Goal: Task Accomplishment & Management: Use online tool/utility

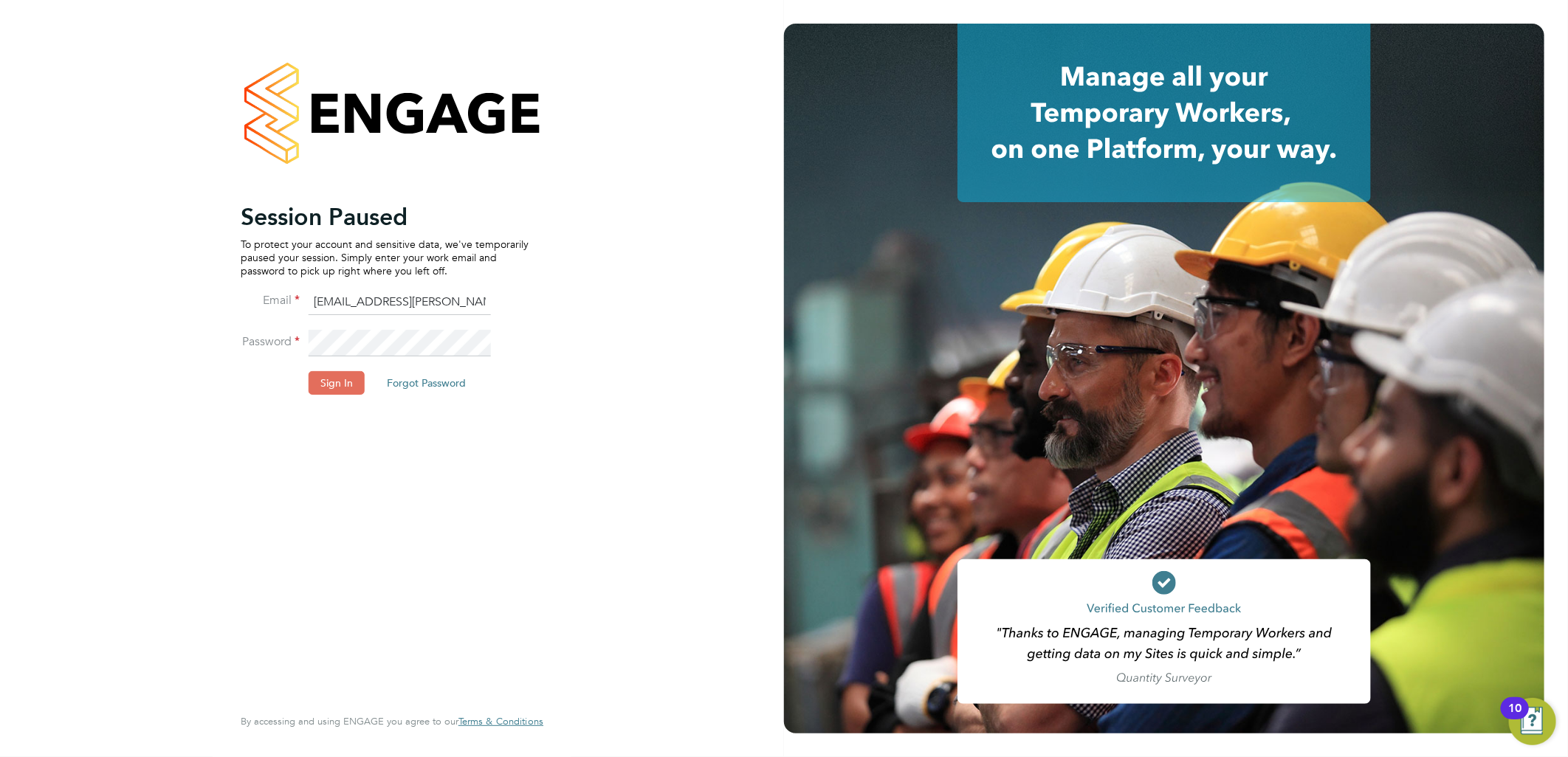
click at [342, 356] on li "Password" at bounding box center [384, 350] width 288 height 42
click at [336, 373] on button "Sign In" at bounding box center [336, 383] width 56 height 24
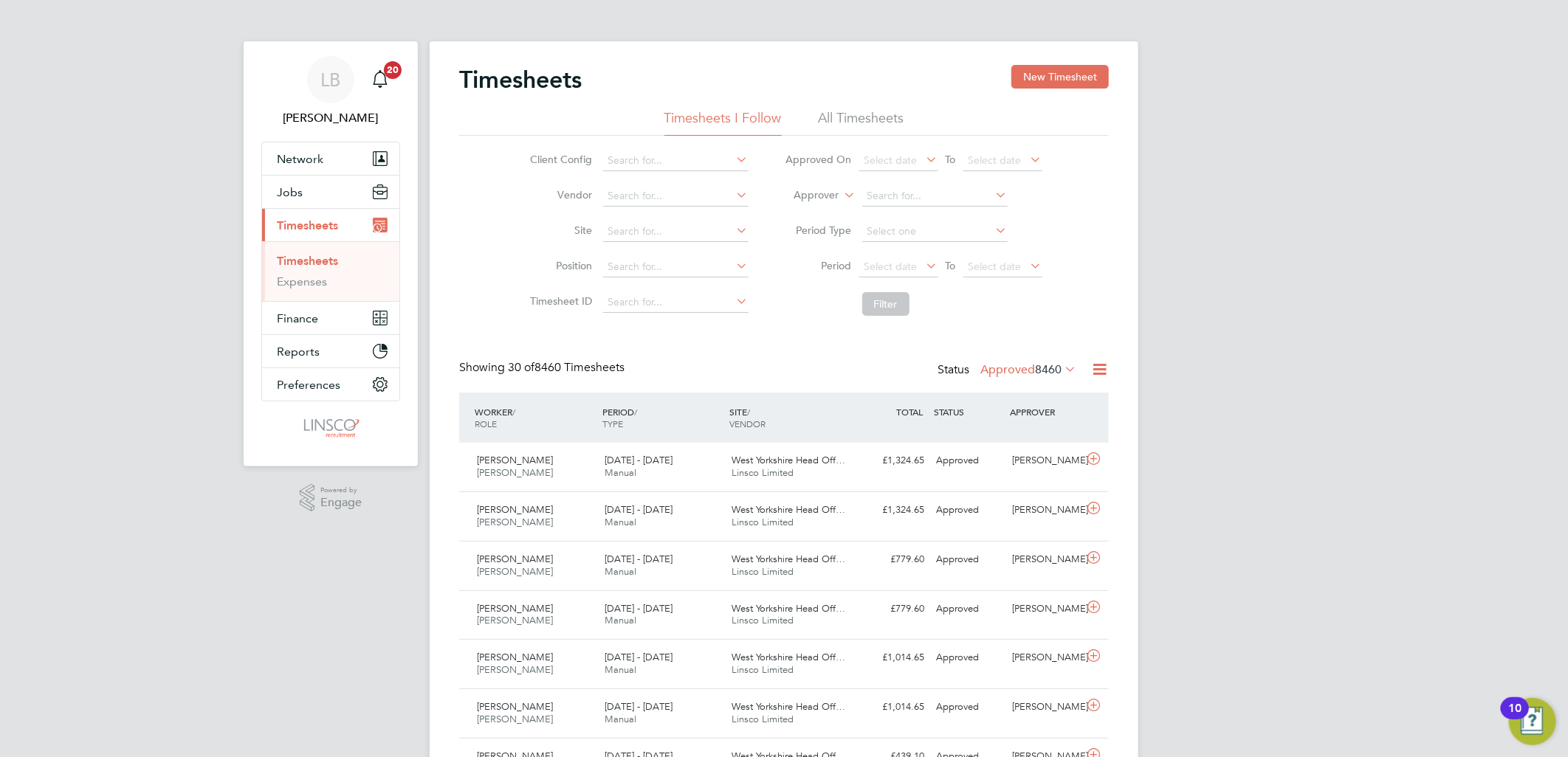
click at [637, 242] on li "Site" at bounding box center [637, 231] width 260 height 35
click at [635, 223] on input at bounding box center [676, 231] width 145 height 20
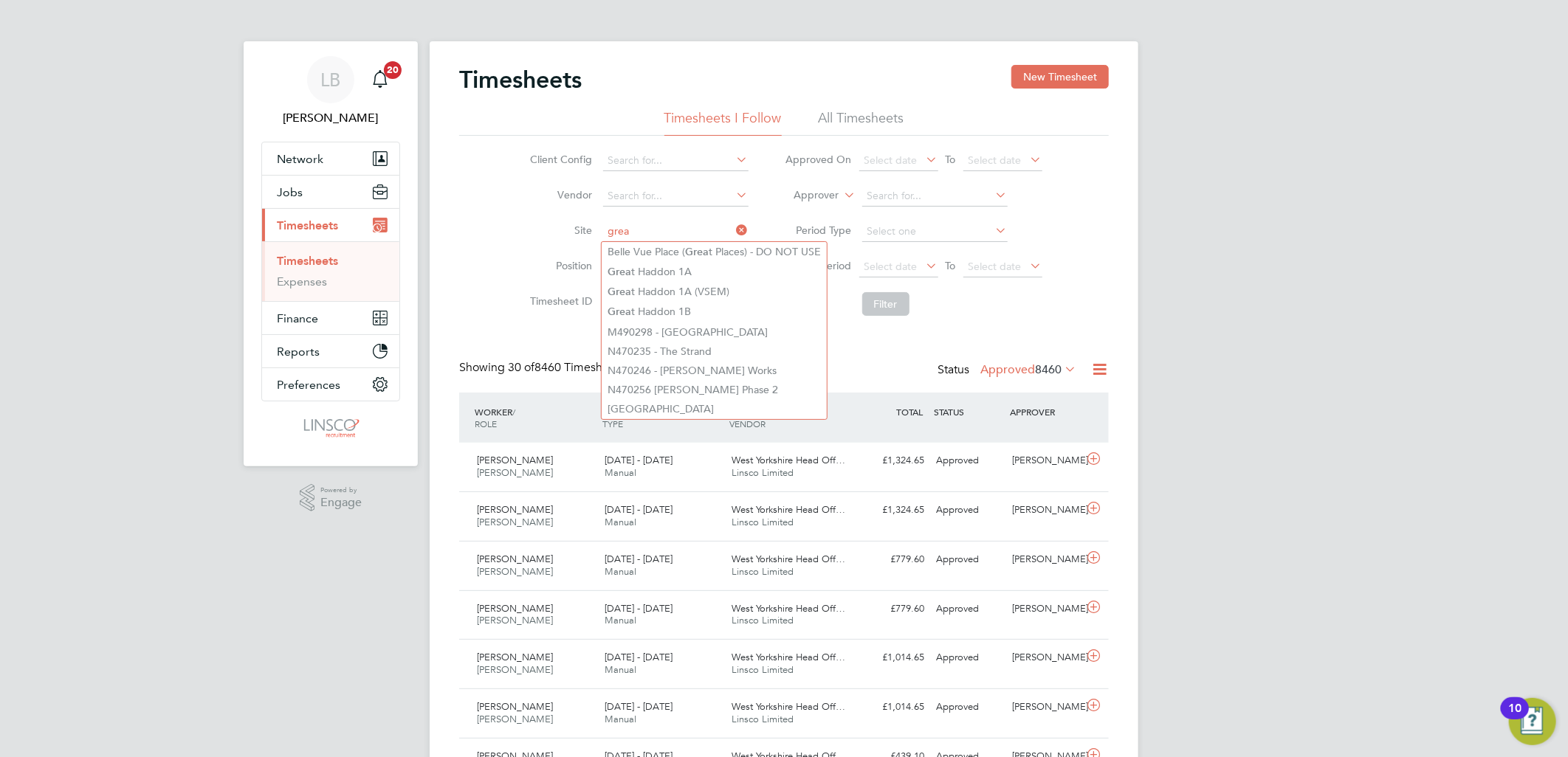
type input "grea"
